Goal: Task Accomplishment & Management: Manage account settings

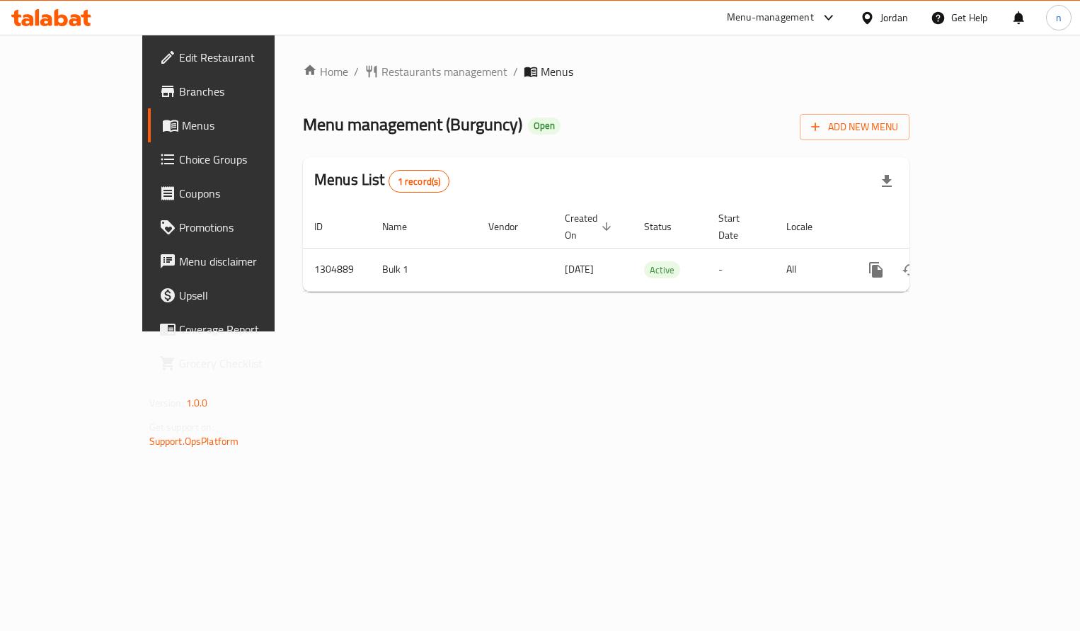
click at [179, 159] on span "Choice Groups" at bounding box center [245, 159] width 132 height 17
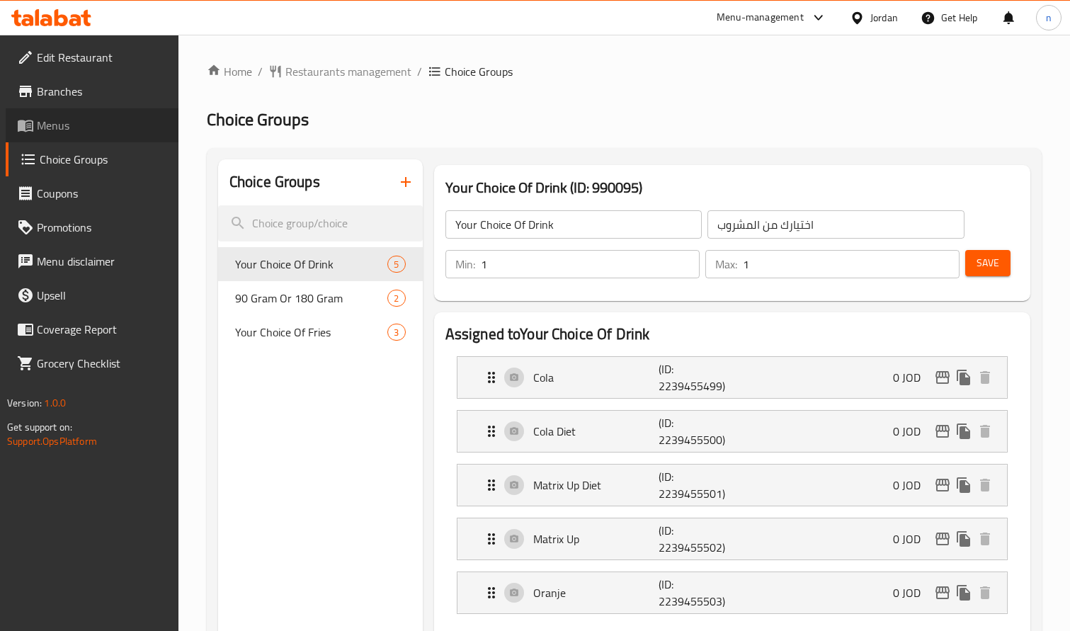
click at [53, 134] on span "Menus" at bounding box center [102, 125] width 130 height 17
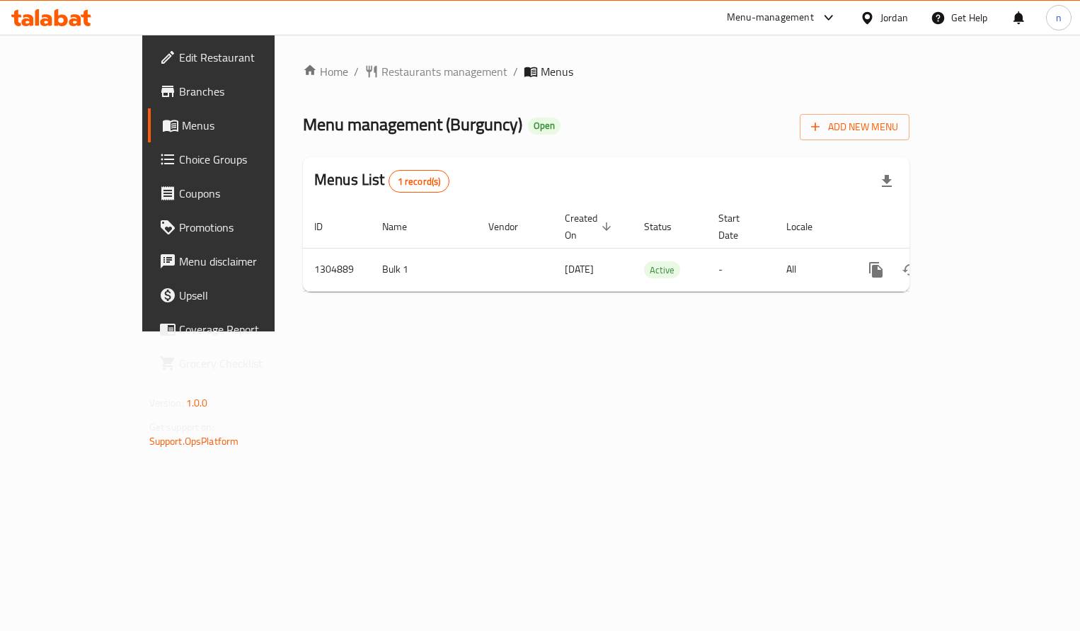
click at [179, 162] on span "Choice Groups" at bounding box center [245, 159] width 132 height 17
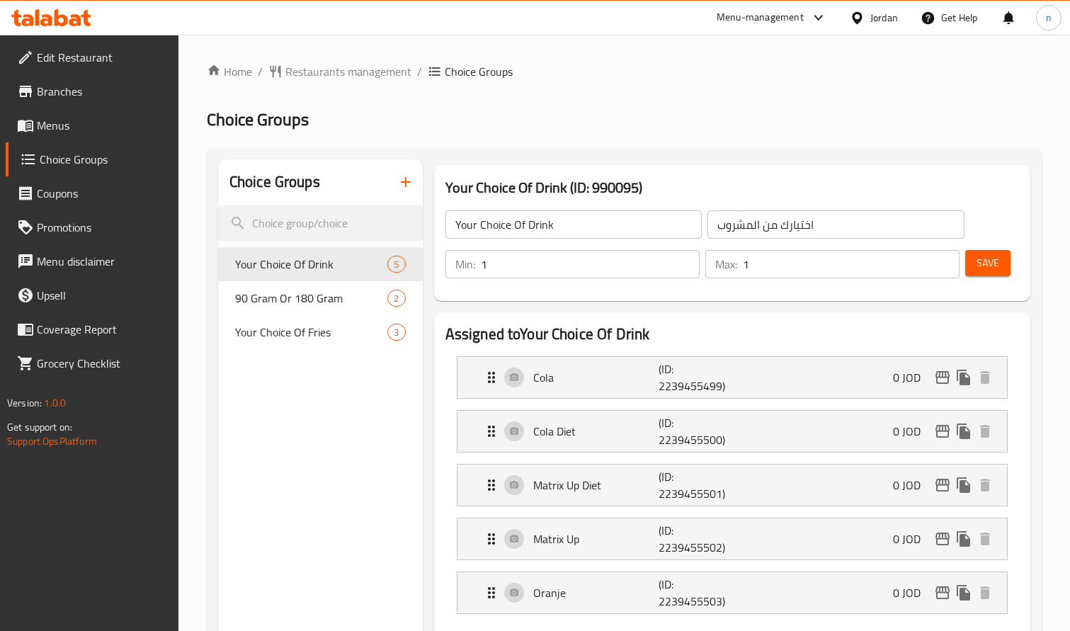
click at [655, 110] on h2 "Choice Groups" at bounding box center [624, 119] width 835 height 23
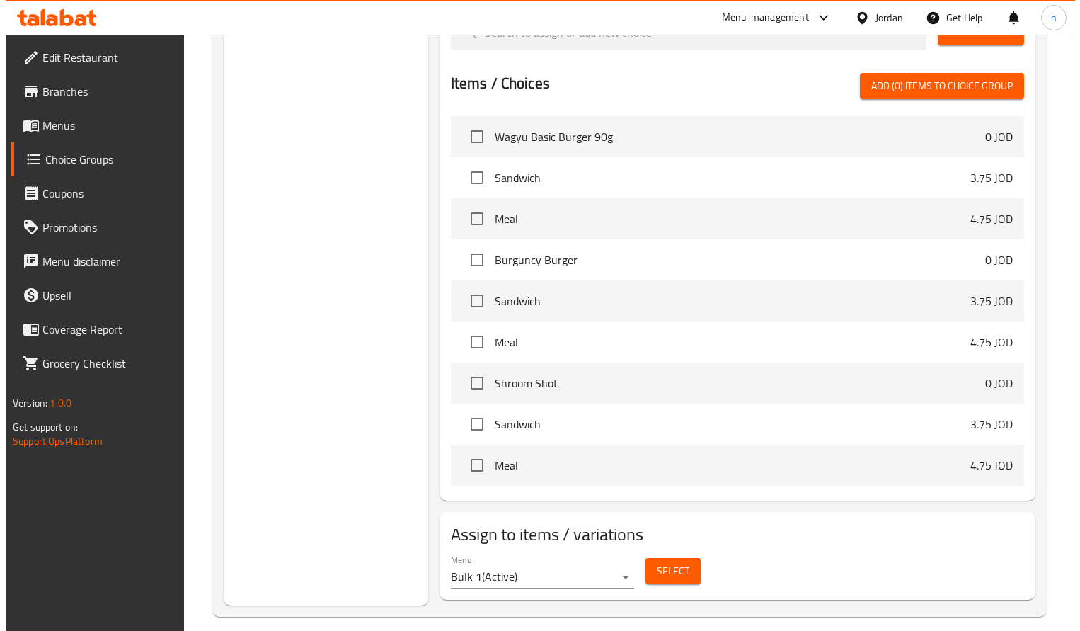
scroll to position [636, 0]
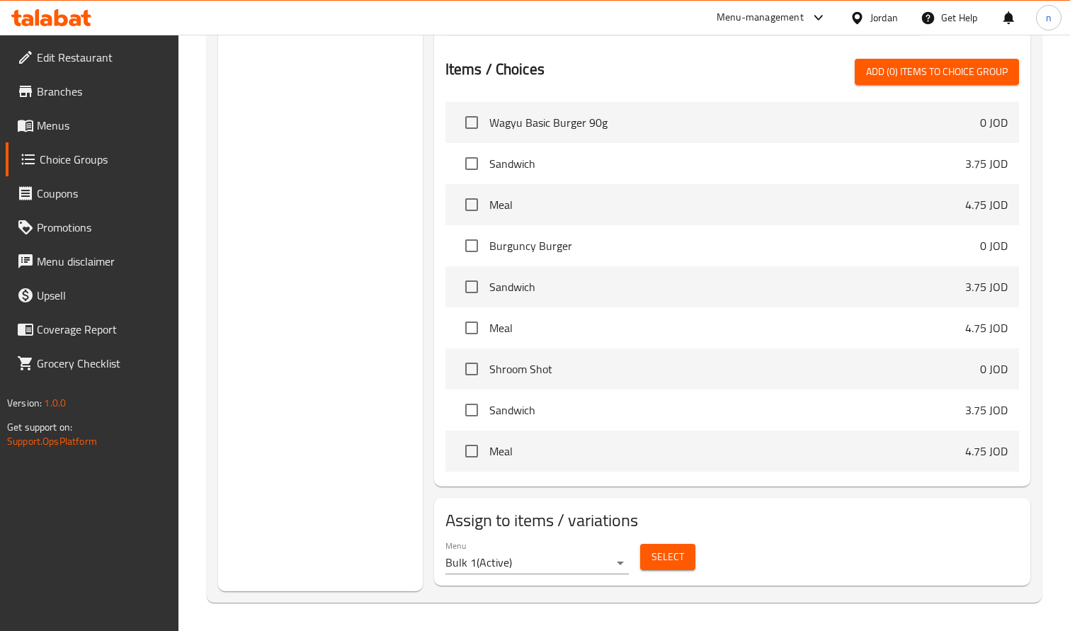
click at [660, 551] on span "Select" at bounding box center [667, 557] width 33 height 18
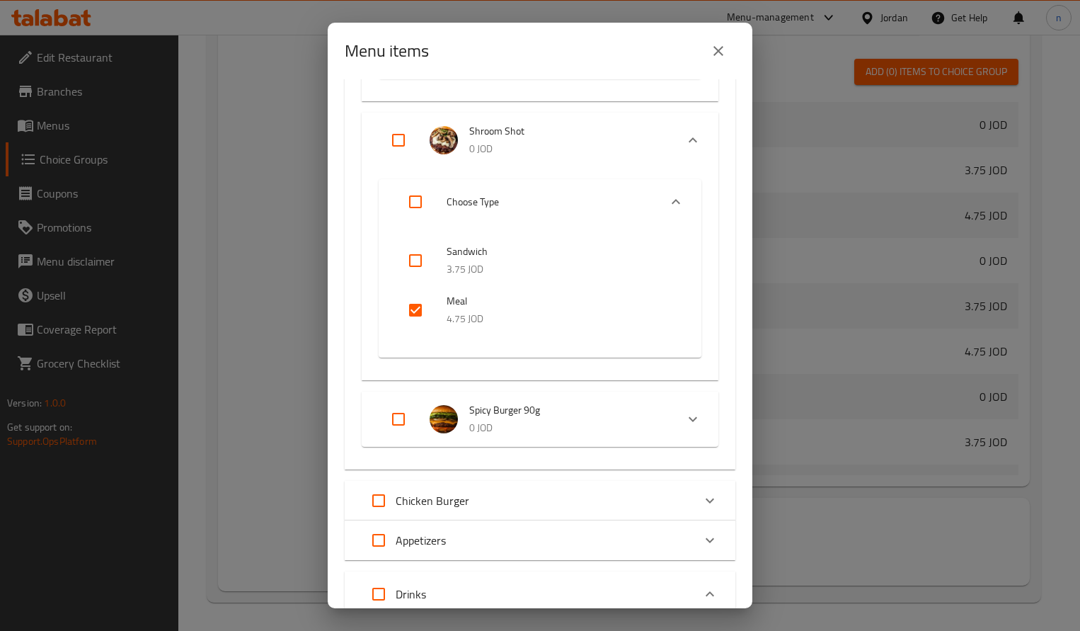
scroll to position [0, 0]
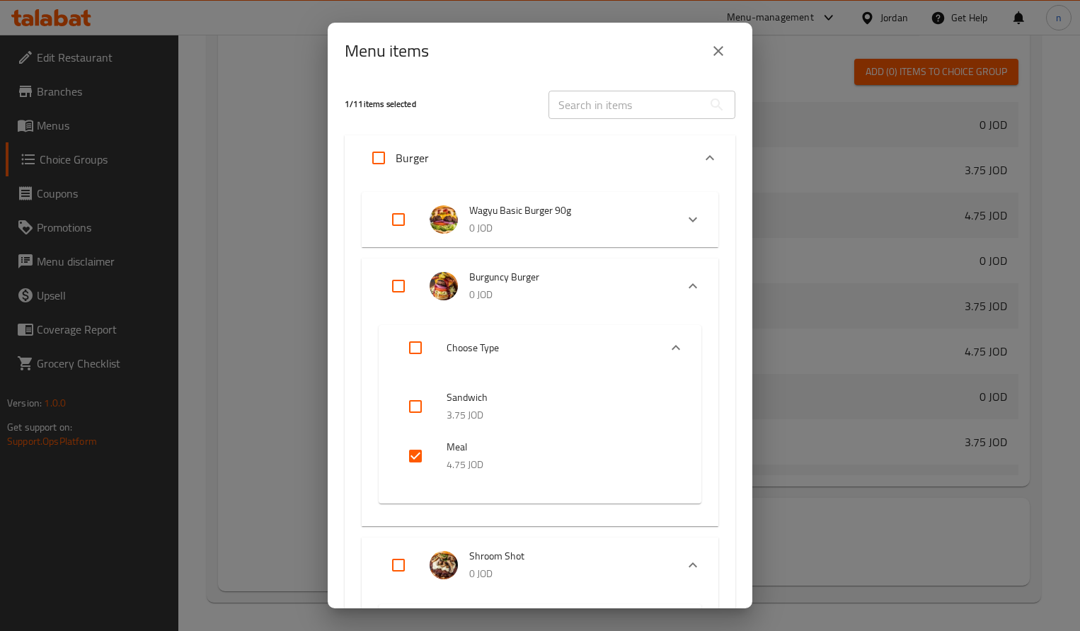
drag, startPoint x: 474, startPoint y: 214, endPoint x: 533, endPoint y: 214, distance: 58.8
click at [533, 214] on span "Wagyu Basic Burger 90g" at bounding box center [566, 211] width 195 height 18
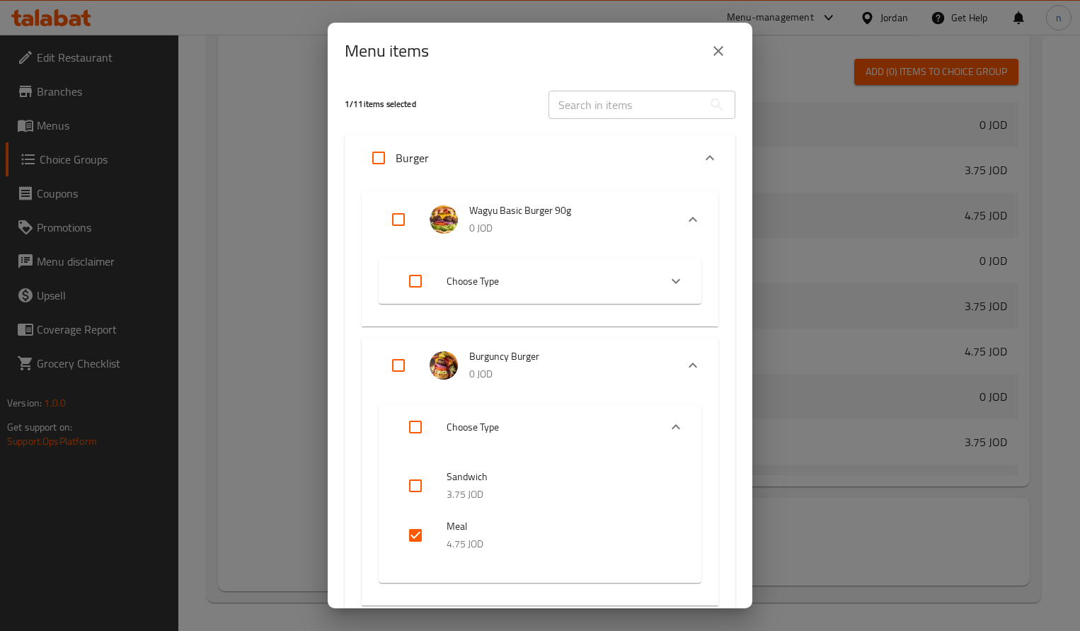
click at [533, 209] on span "Wagyu Basic Burger 90g" at bounding box center [566, 211] width 195 height 18
click at [583, 102] on input "text" at bounding box center [626, 105] width 154 height 28
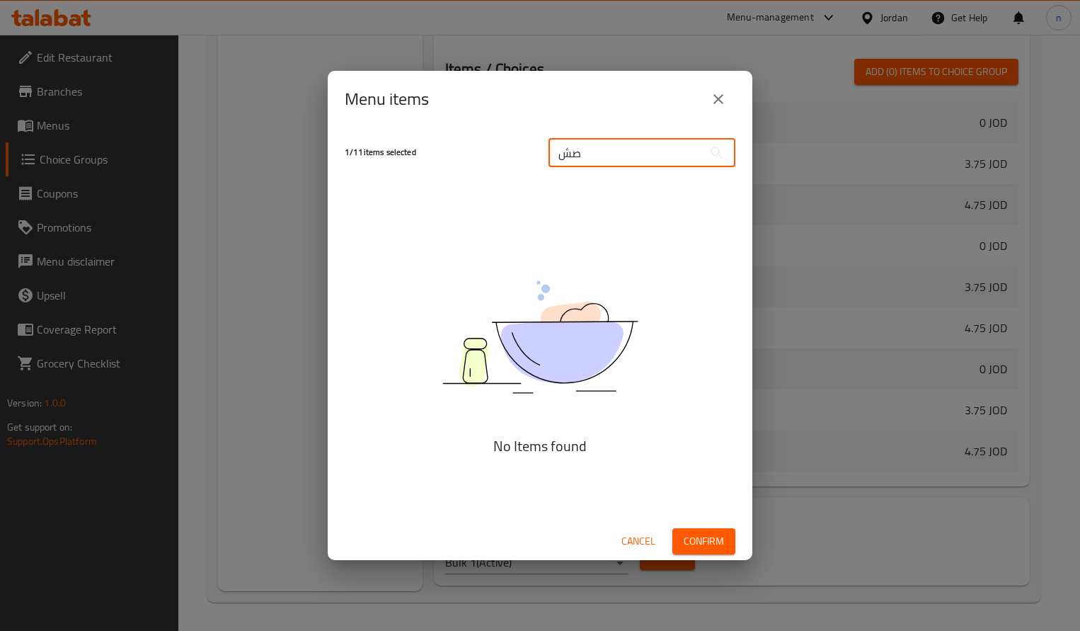
type input "ص"
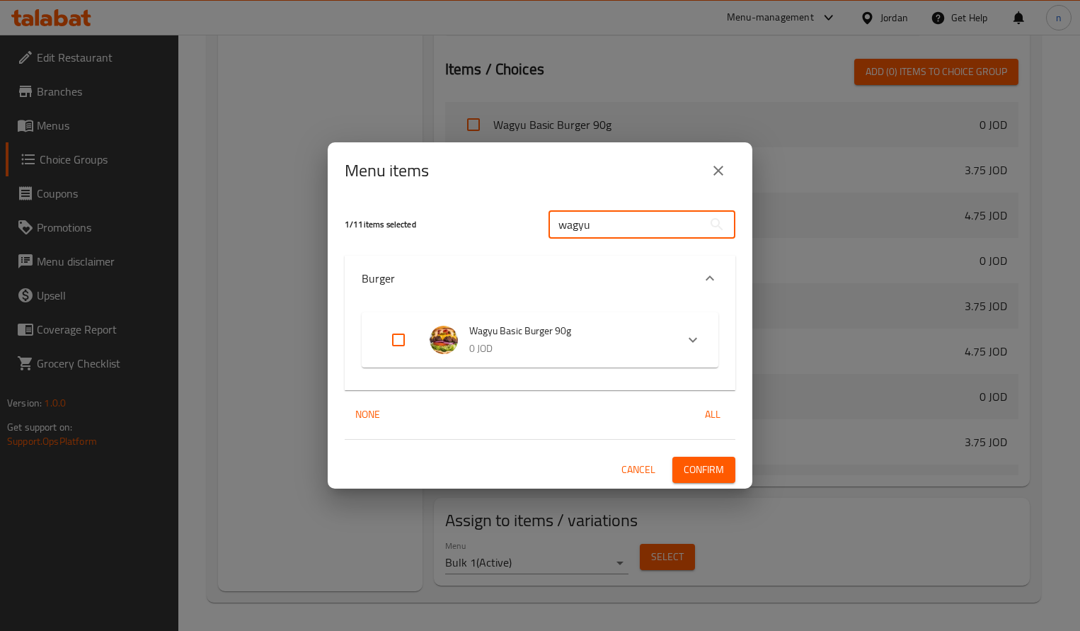
click at [605, 231] on input "wagyu" at bounding box center [626, 224] width 154 height 28
type input "wagyu"
click at [642, 464] on span "Cancel" at bounding box center [639, 470] width 34 height 18
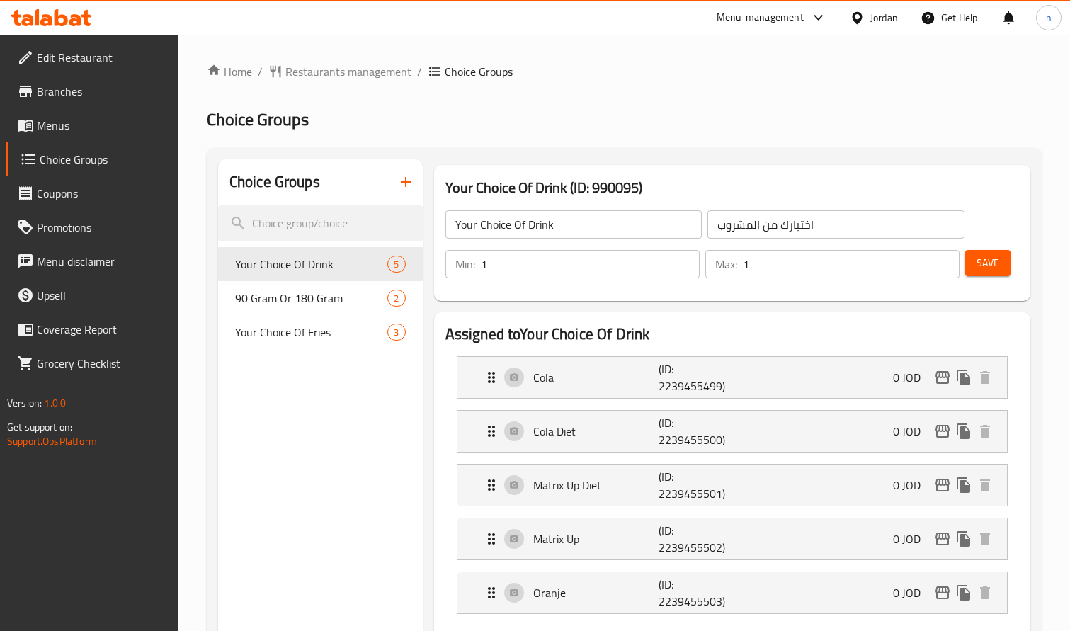
click at [53, 110] on link "Menus" at bounding box center [92, 125] width 173 height 34
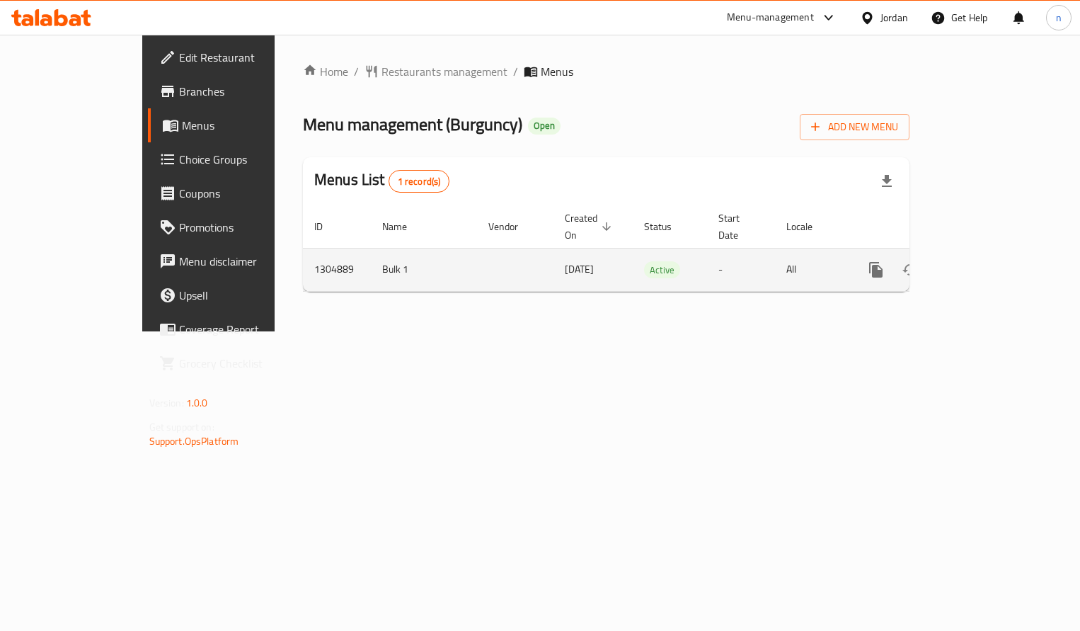
click at [987, 261] on icon "enhanced table" at bounding box center [978, 269] width 17 height 17
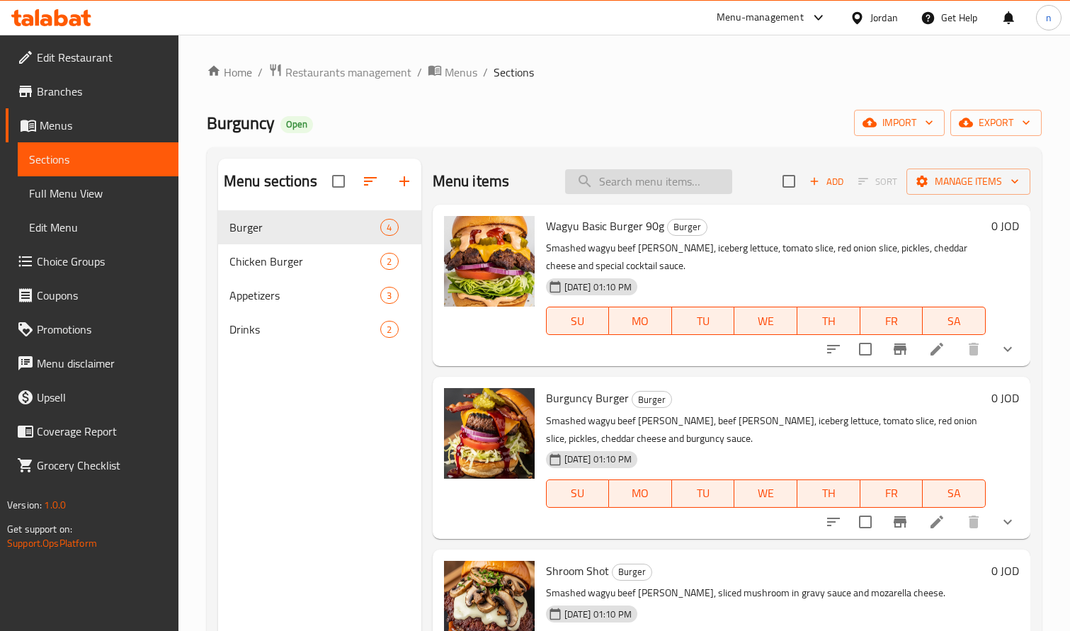
click at [605, 185] on input "search" at bounding box center [648, 181] width 167 height 25
paste input "wagyu"
type input "wagyu"
click at [928, 348] on icon at bounding box center [936, 348] width 17 height 17
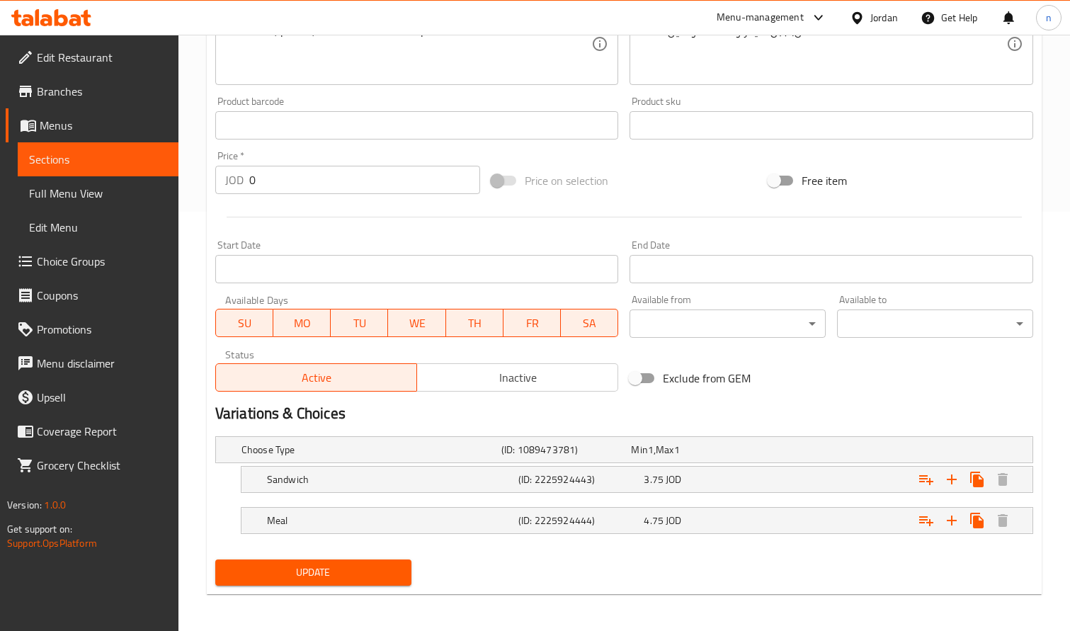
scroll to position [422, 0]
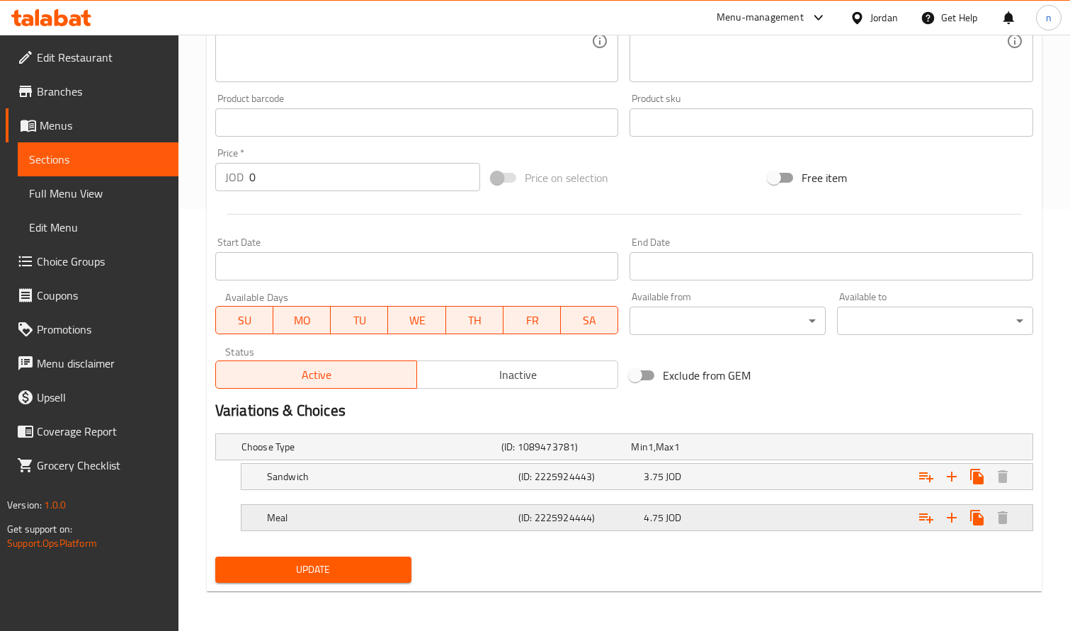
click at [359, 454] on h5 "Meal" at bounding box center [368, 447] width 254 height 14
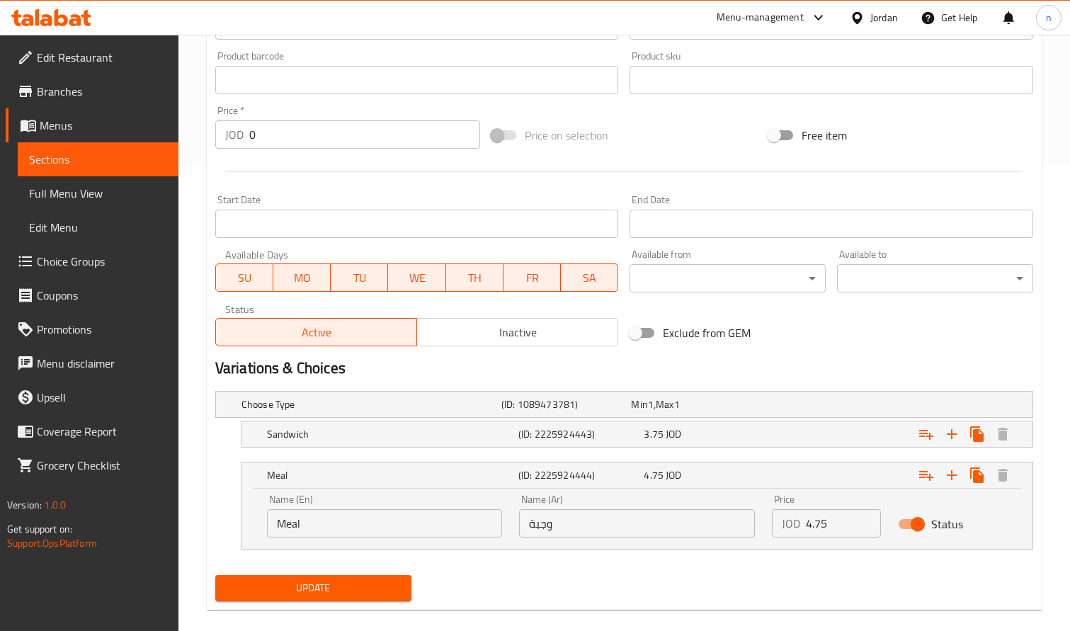
scroll to position [483, 0]
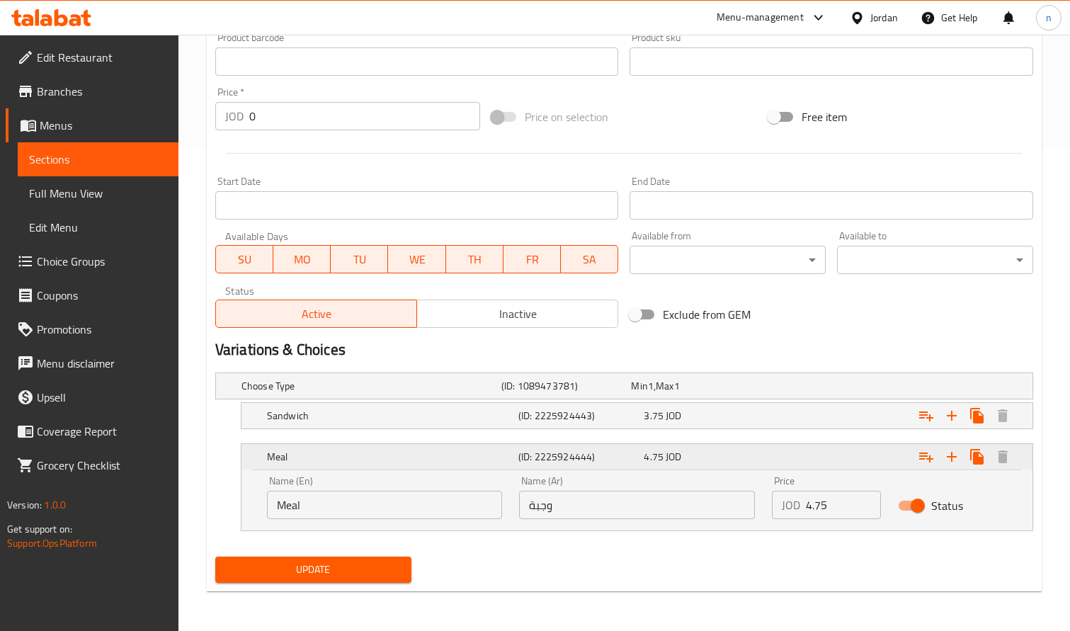
click at [447, 455] on h5 "Meal" at bounding box center [390, 456] width 246 height 14
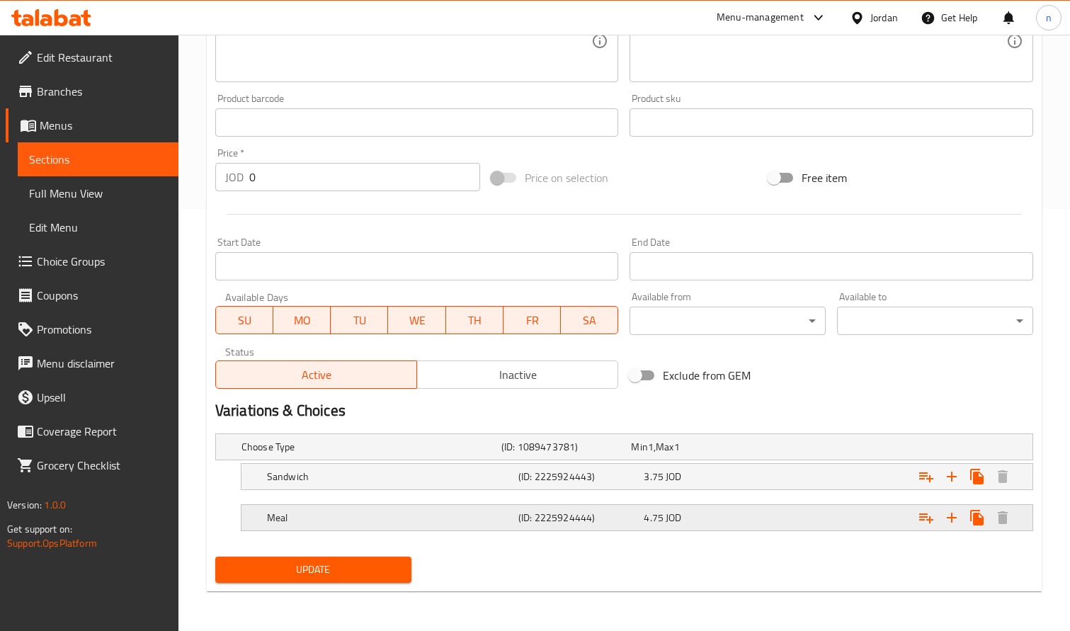
scroll to position [422, 0]
click at [348, 454] on h5 "Meal" at bounding box center [368, 447] width 254 height 14
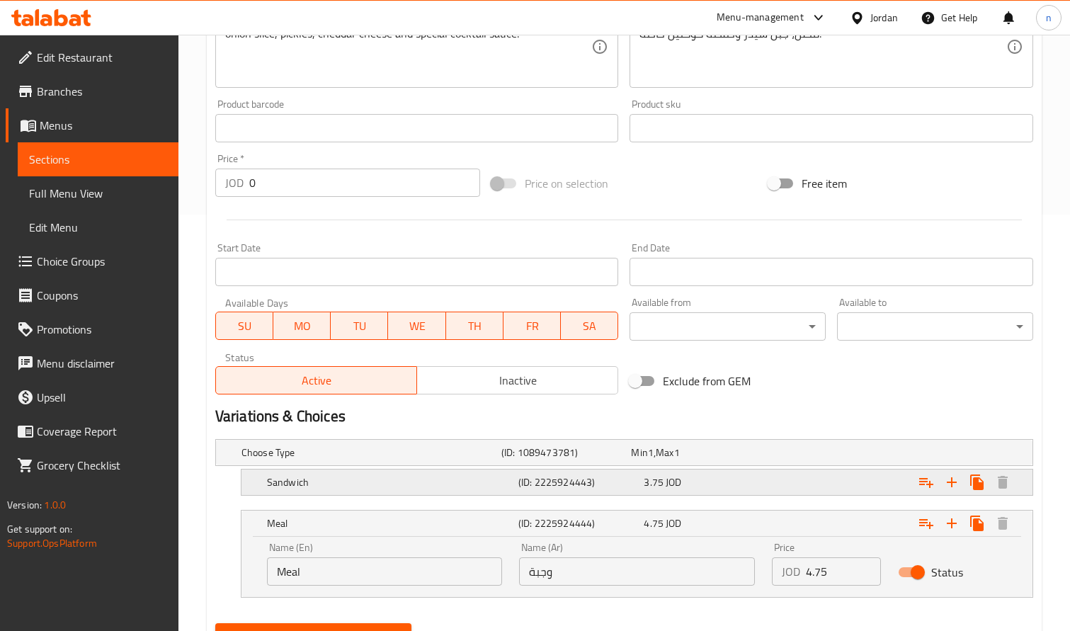
scroll to position [483, 0]
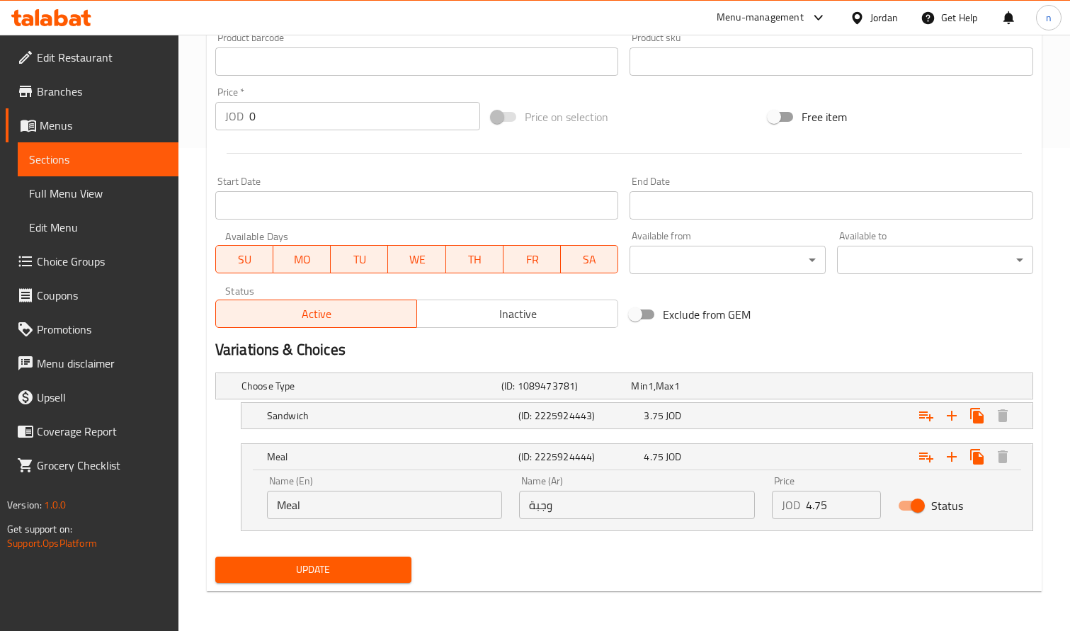
click at [311, 346] on h2 "Variations & Choices" at bounding box center [624, 349] width 818 height 21
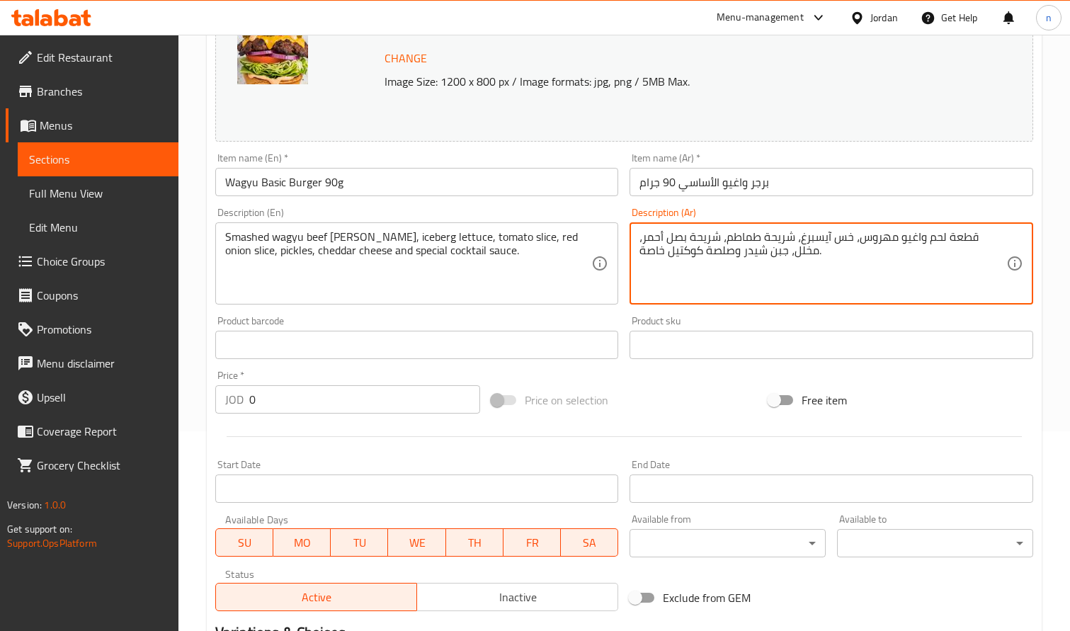
click at [836, 246] on textarea "قطعة لحم واغيو مهروس، خس آيسبرغ، شريحة طماطم، شريحة بصل أحمر، مخلل، جبن شيدر وص…" at bounding box center [822, 263] width 367 height 67
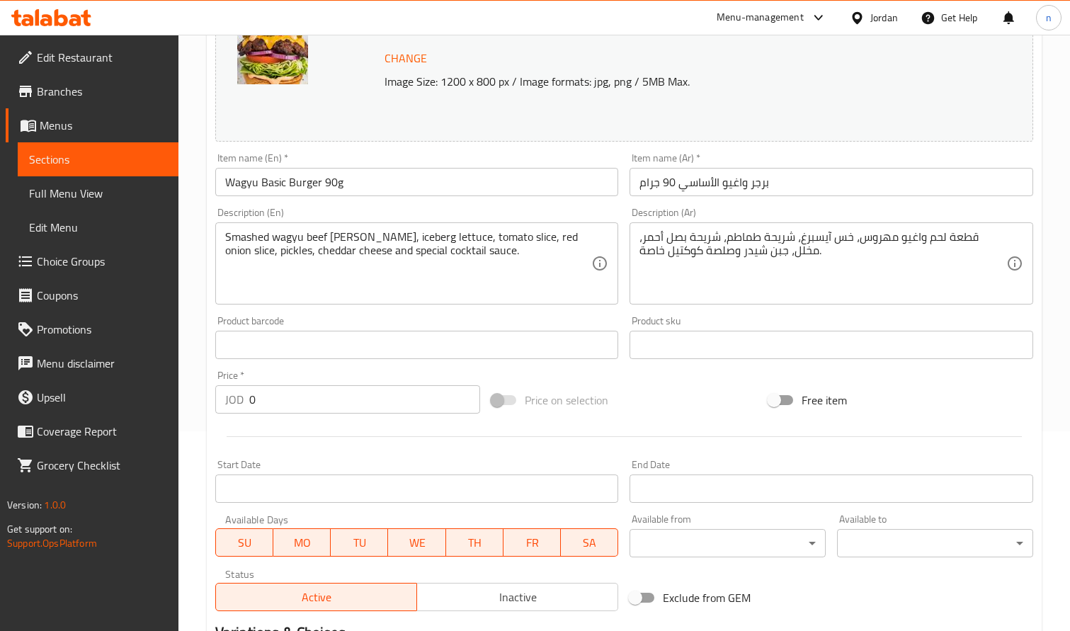
scroll to position [0, 0]
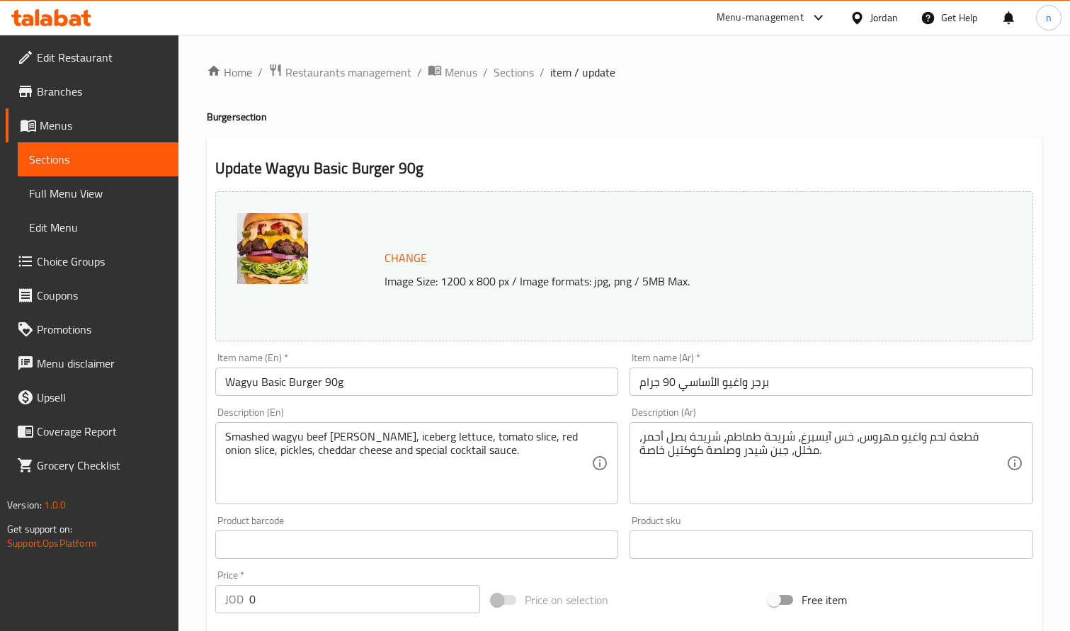
click at [256, 170] on h2 "Update Wagyu Basic Burger 90g" at bounding box center [624, 168] width 818 height 21
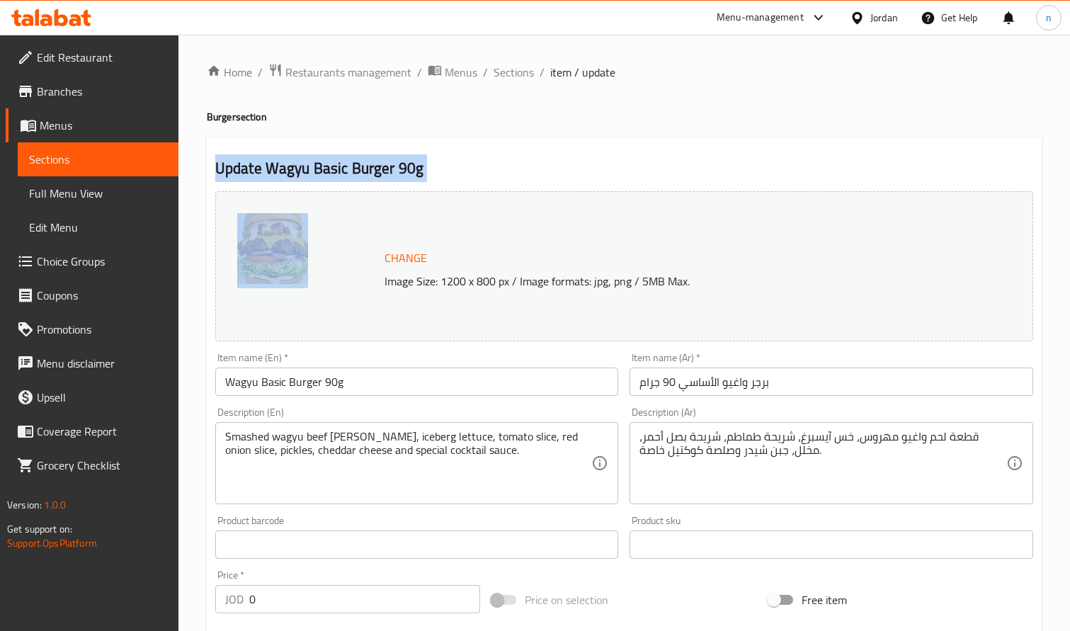
click at [256, 170] on h2 "Update Wagyu Basic Burger 90g" at bounding box center [624, 168] width 818 height 21
click at [571, 132] on div "Home / Restaurants management / Menus / Sections / item / update Burger section…" at bounding box center [624, 574] width 835 height 1022
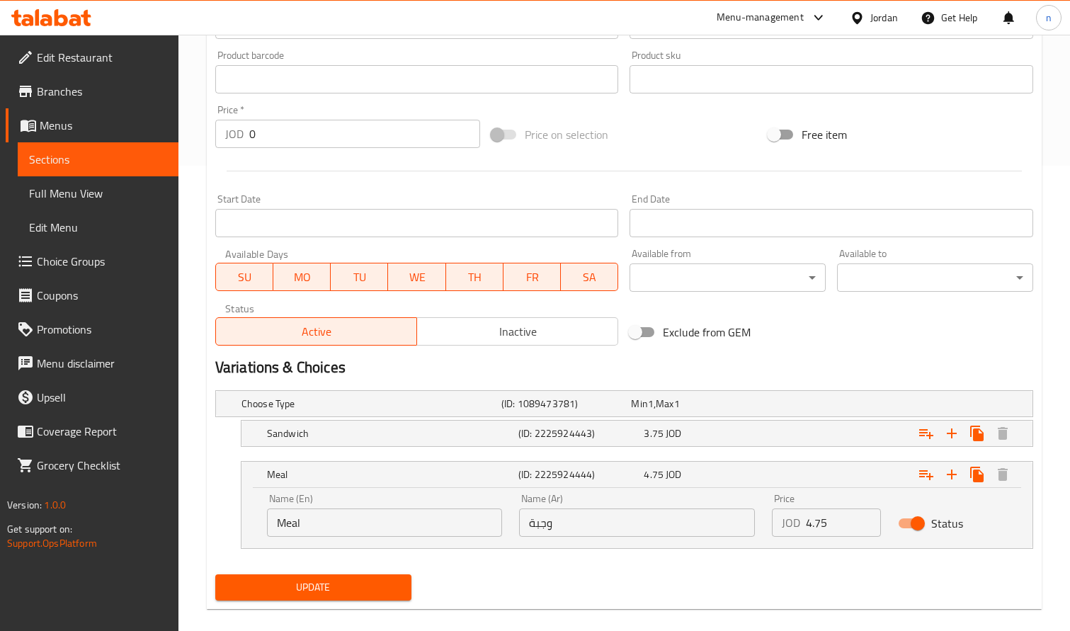
scroll to position [483, 0]
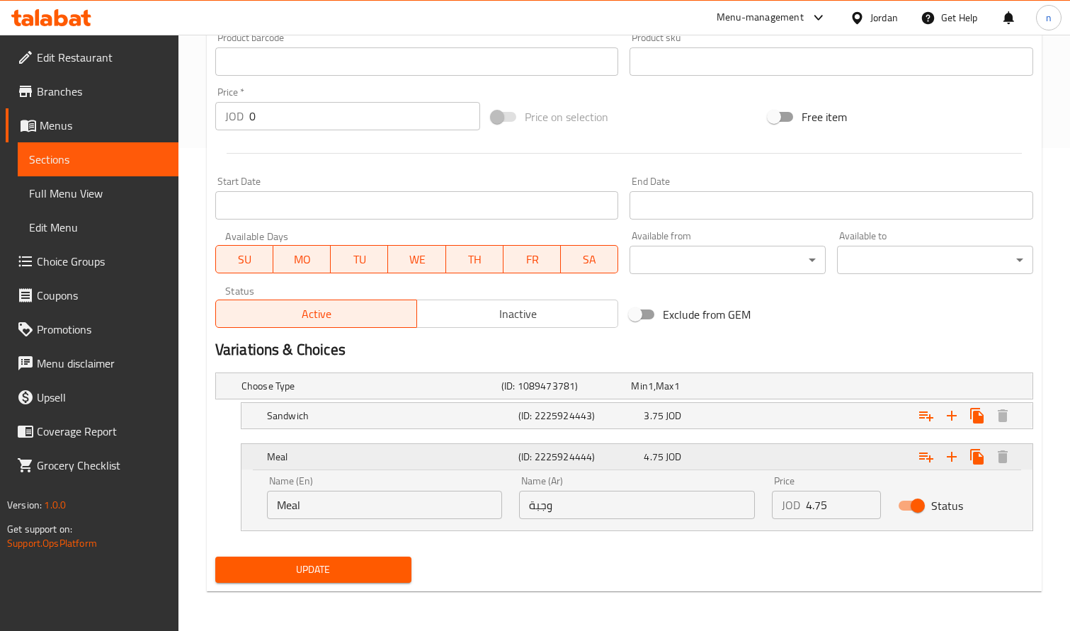
click at [536, 459] on h5 "(ID: 2225924444)" at bounding box center [578, 456] width 120 height 14
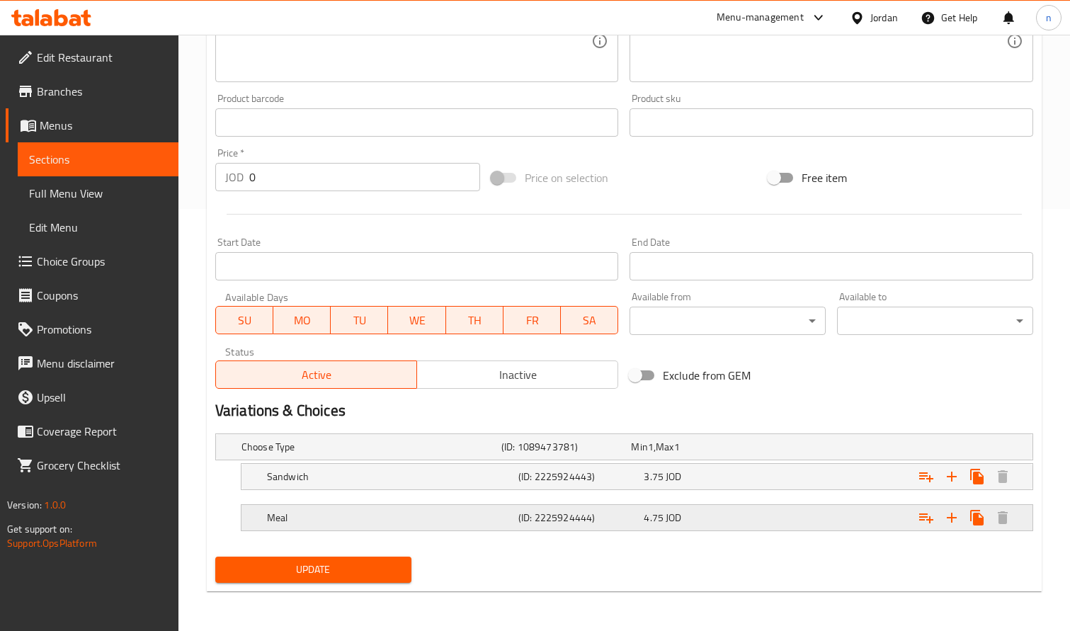
click at [300, 454] on h5 "Meal" at bounding box center [368, 447] width 254 height 14
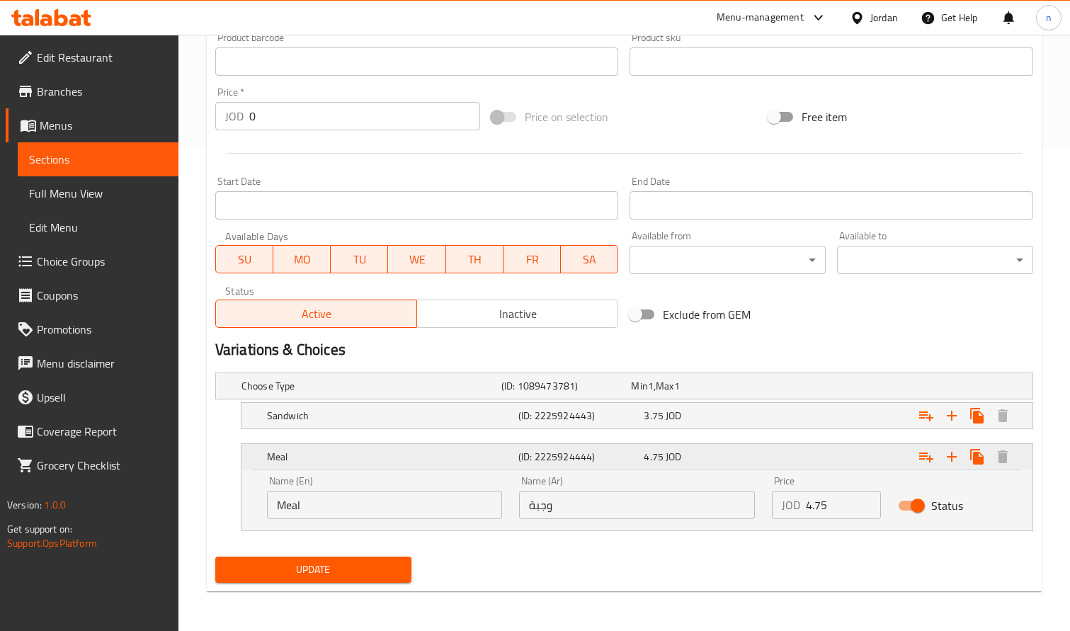
click at [331, 462] on h5 "Meal" at bounding box center [390, 456] width 246 height 14
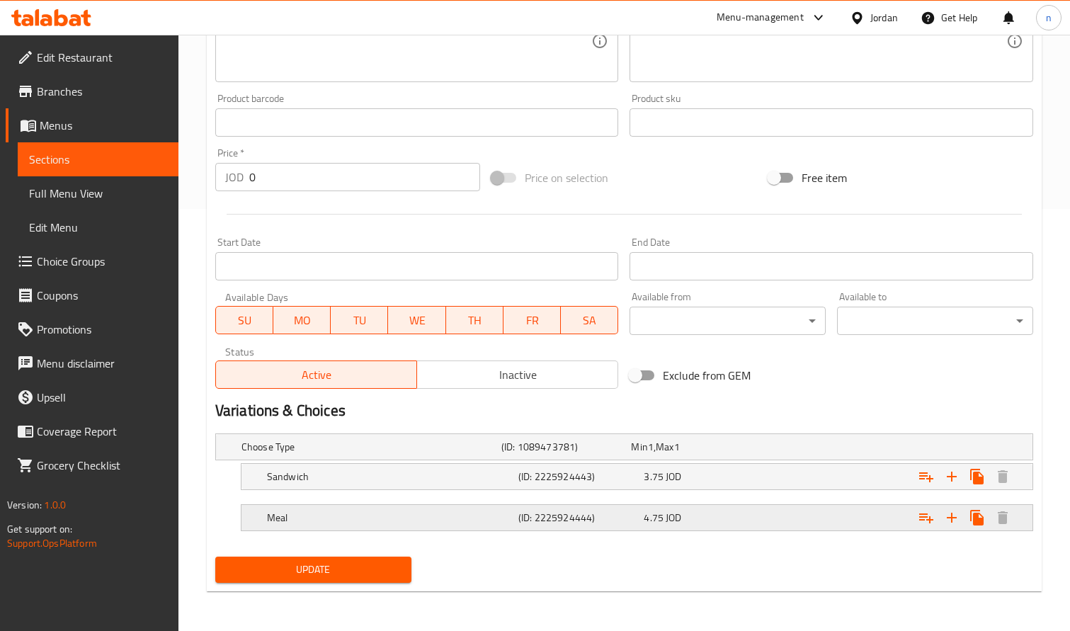
click at [583, 454] on h5 "(ID: 2225924444)" at bounding box center [563, 447] width 125 height 14
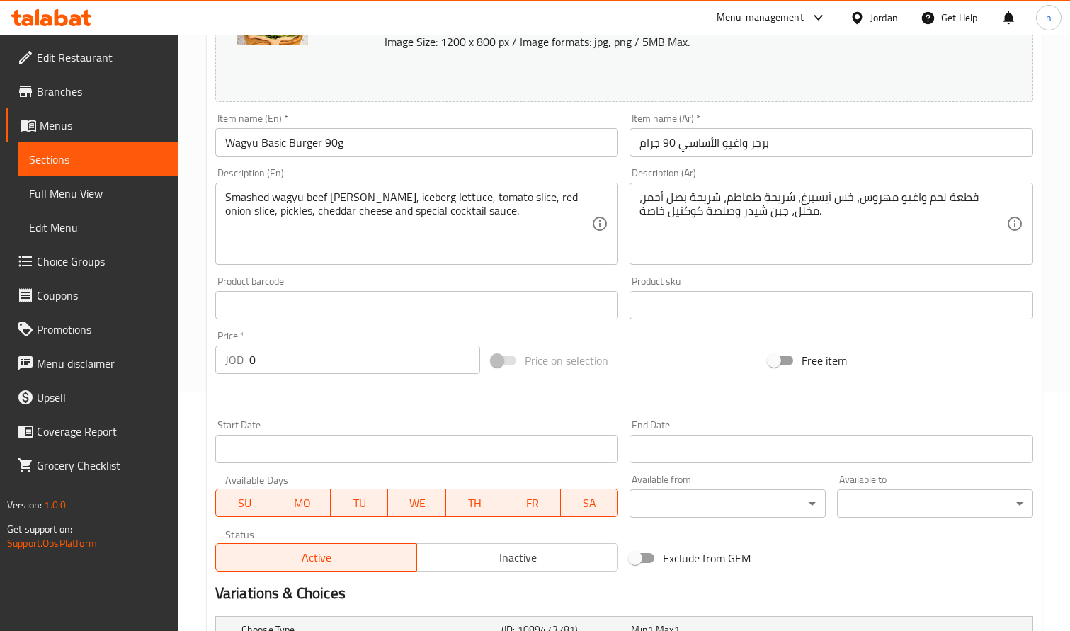
scroll to position [58, 0]
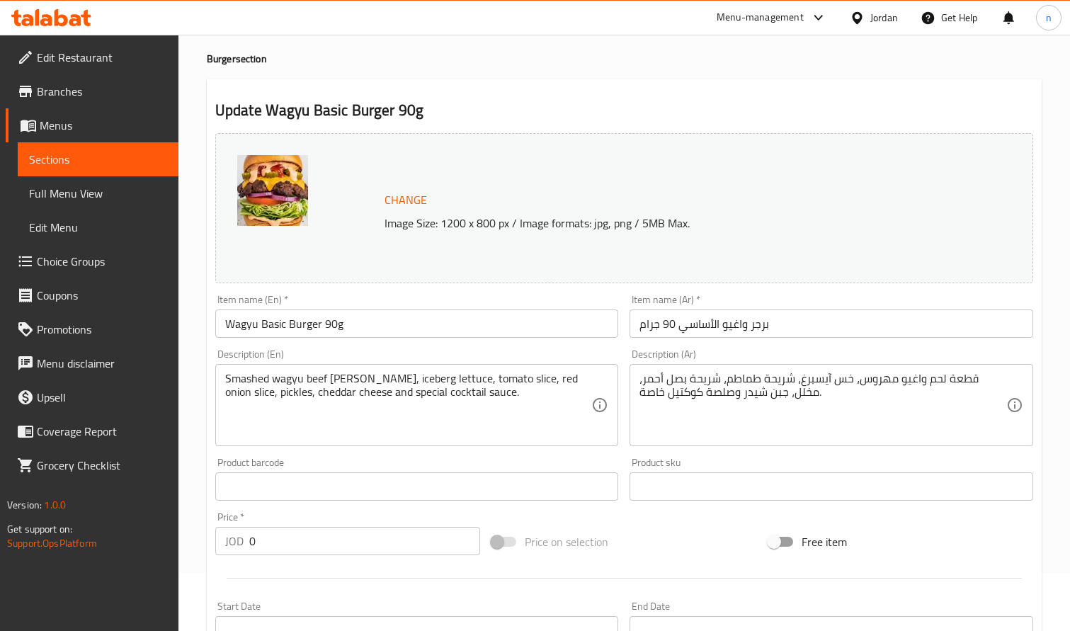
click at [483, 76] on div "Home / Restaurants management / Menus / Sections / item / update Burger section…" at bounding box center [624, 516] width 835 height 1022
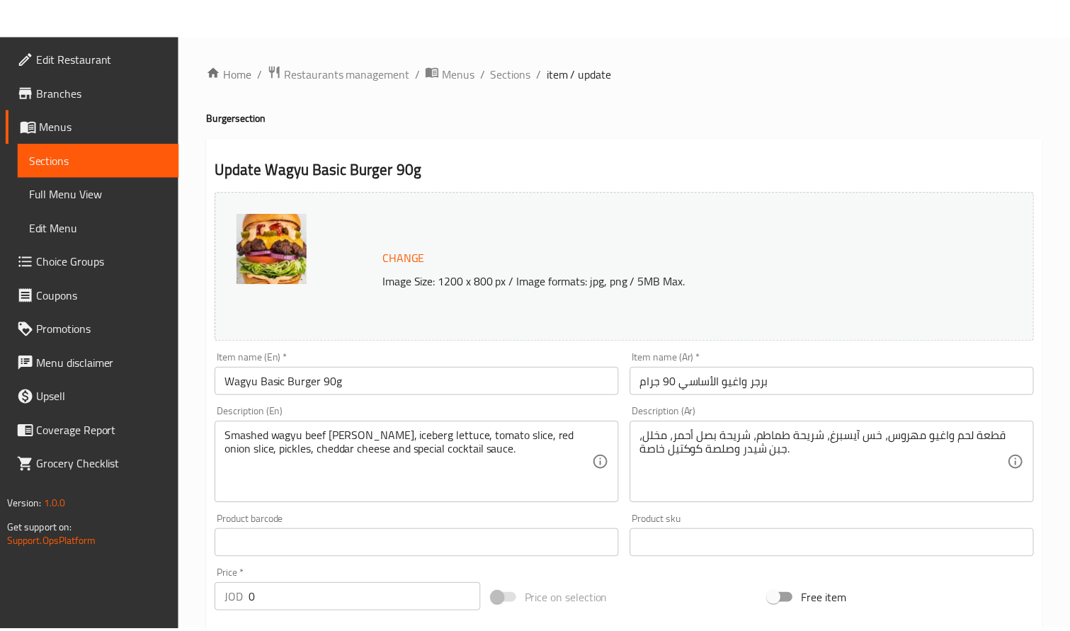
scroll to position [483, 0]
